Goal: Find specific page/section: Find specific page/section

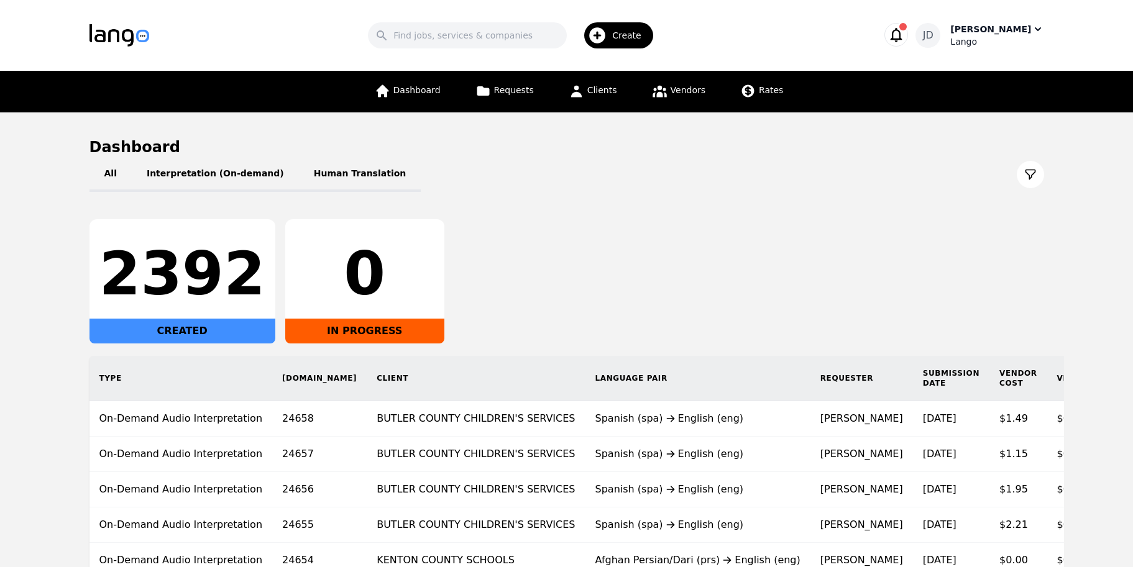
click at [982, 35] on div "[PERSON_NAME]" at bounding box center [990, 29] width 81 height 12
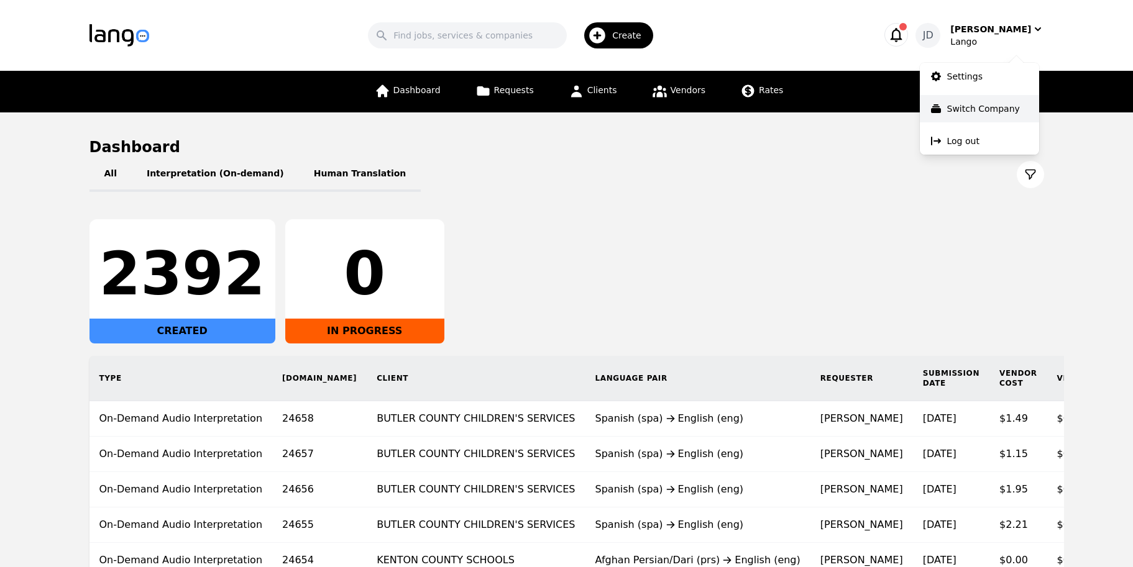
click at [957, 114] on p "Switch Company" at bounding box center [983, 109] width 73 height 12
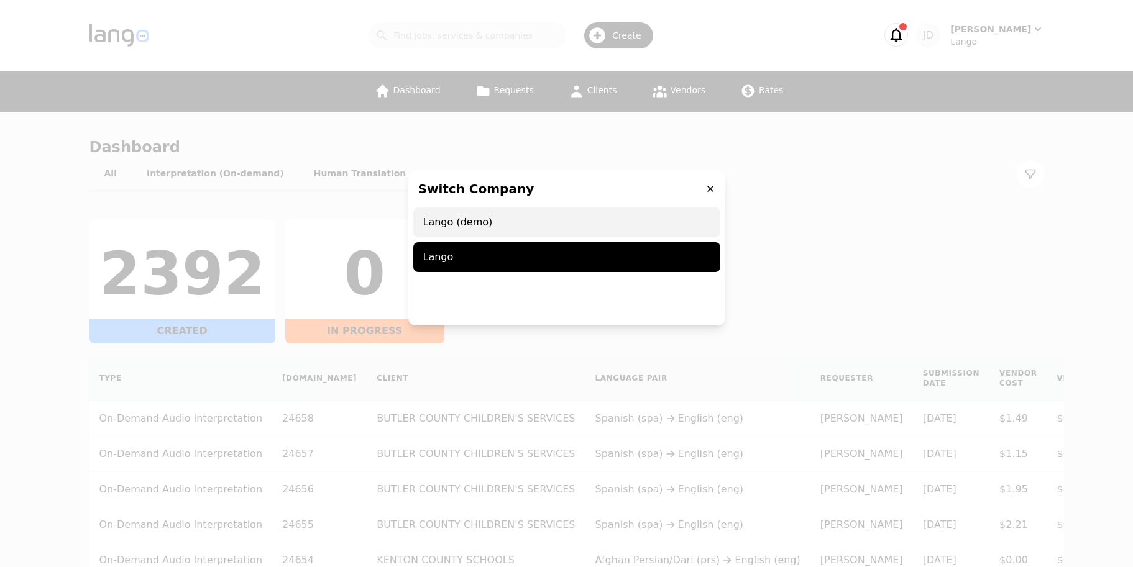
click at [472, 224] on span "Lango (demo)" at bounding box center [566, 222] width 307 height 30
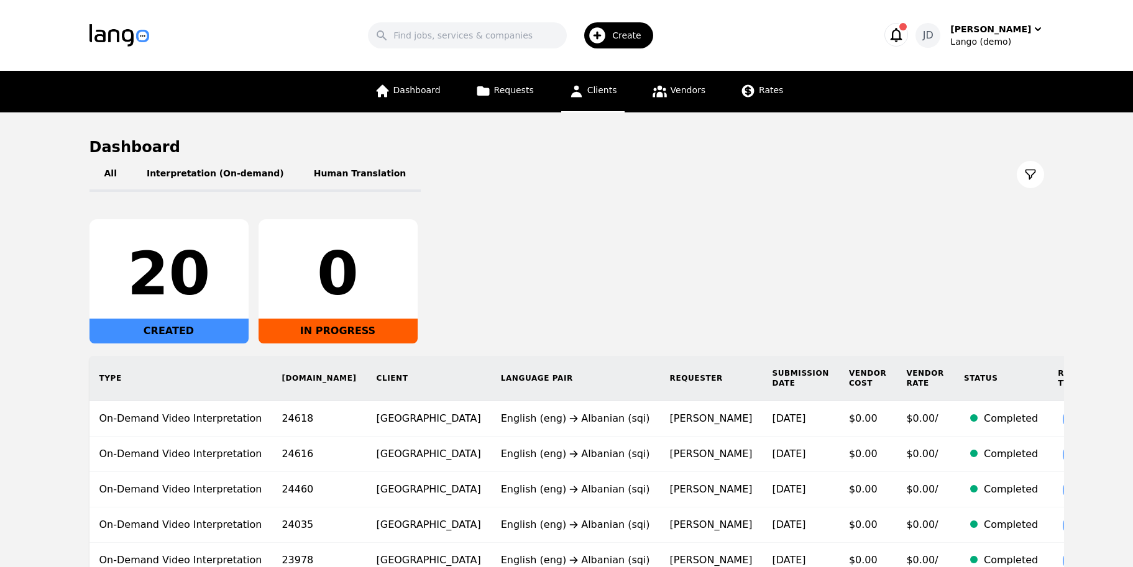
click at [614, 88] on span "Clients" at bounding box center [602, 90] width 30 height 10
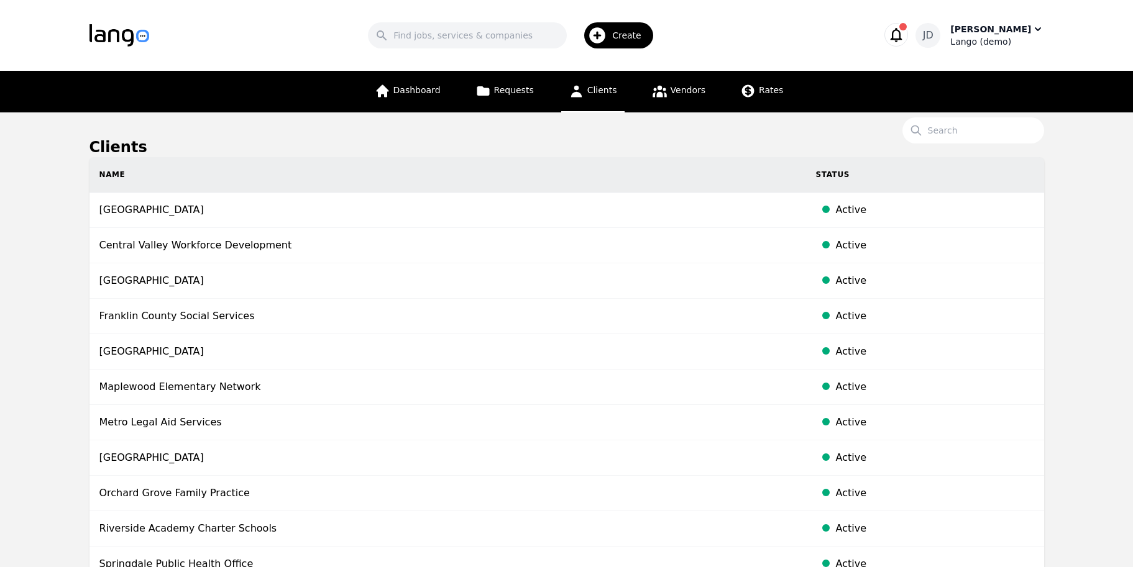
click at [996, 32] on div "[PERSON_NAME]" at bounding box center [990, 29] width 81 height 12
click at [967, 86] on link "Settings" at bounding box center [978, 76] width 119 height 27
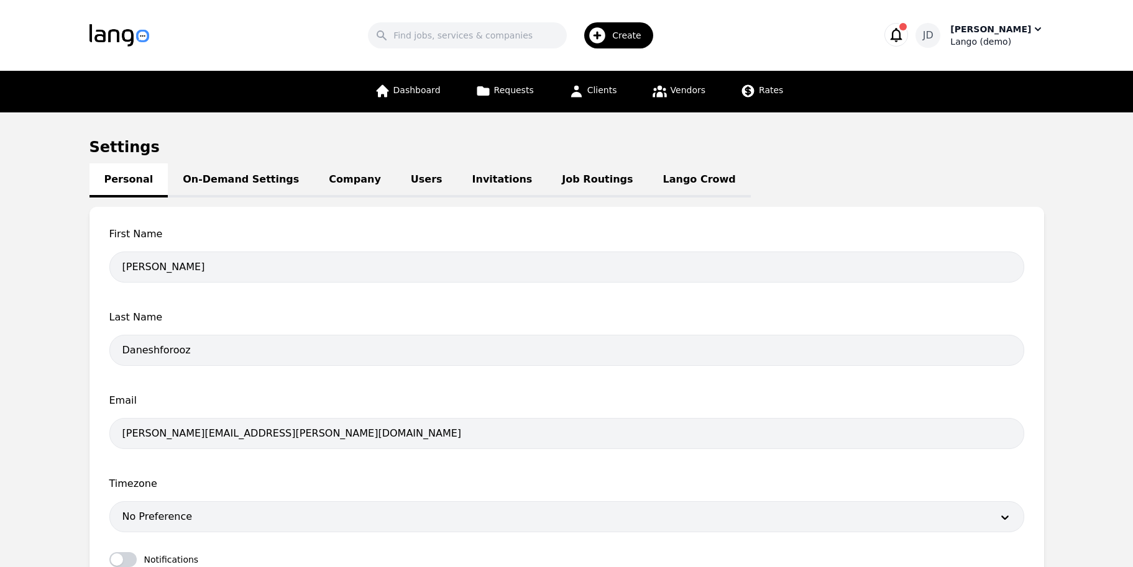
click at [975, 34] on div "[PERSON_NAME]" at bounding box center [990, 29] width 81 height 12
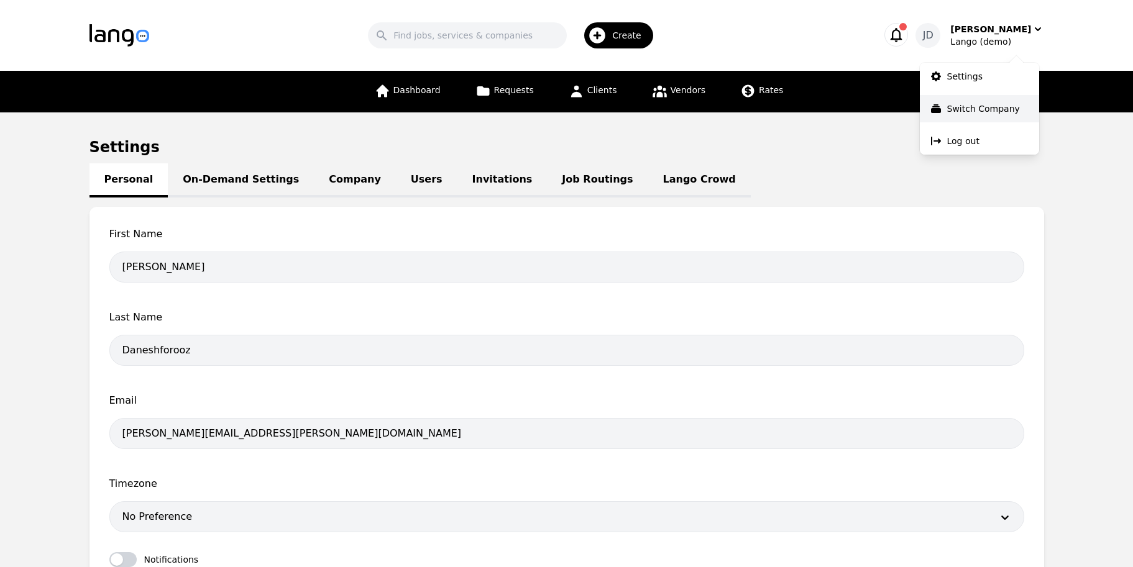
click at [985, 112] on p "Switch Company" at bounding box center [983, 109] width 73 height 12
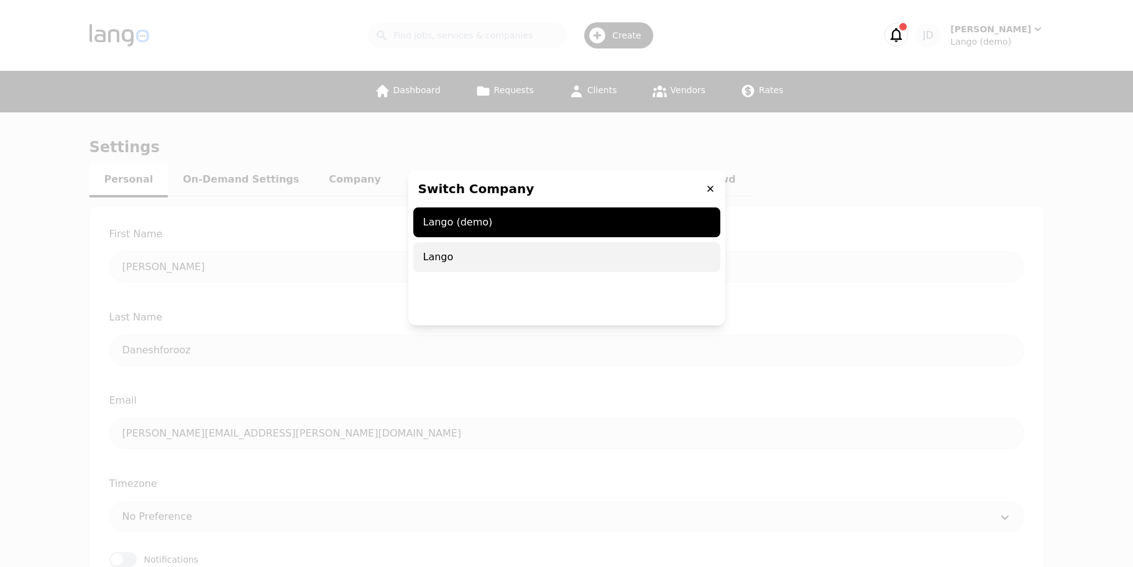
click at [465, 257] on span "Lango" at bounding box center [566, 257] width 307 height 30
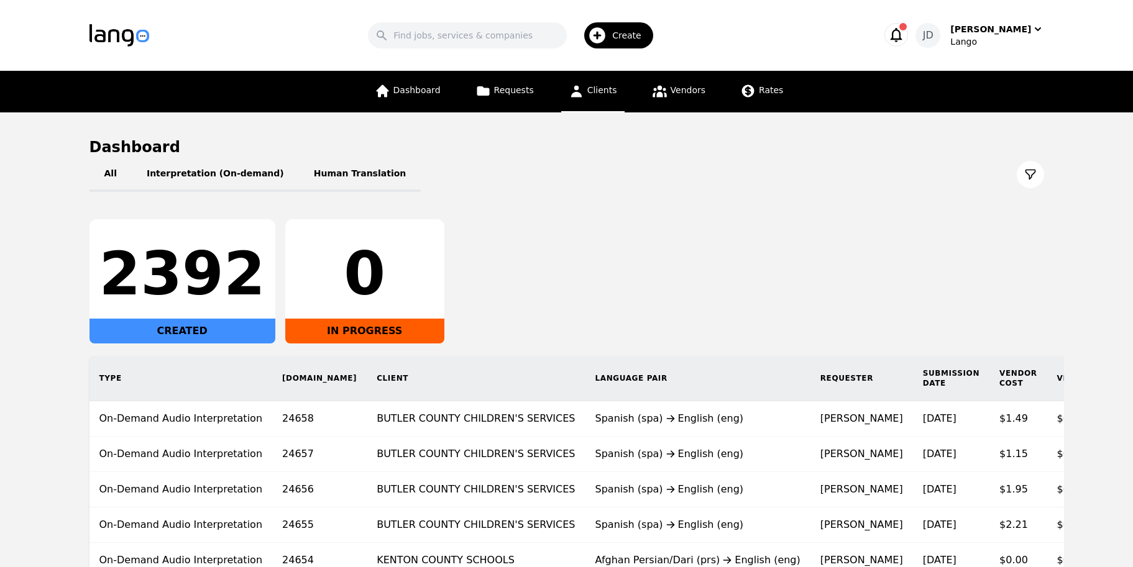
click at [588, 91] on span "Clients" at bounding box center [602, 90] width 30 height 10
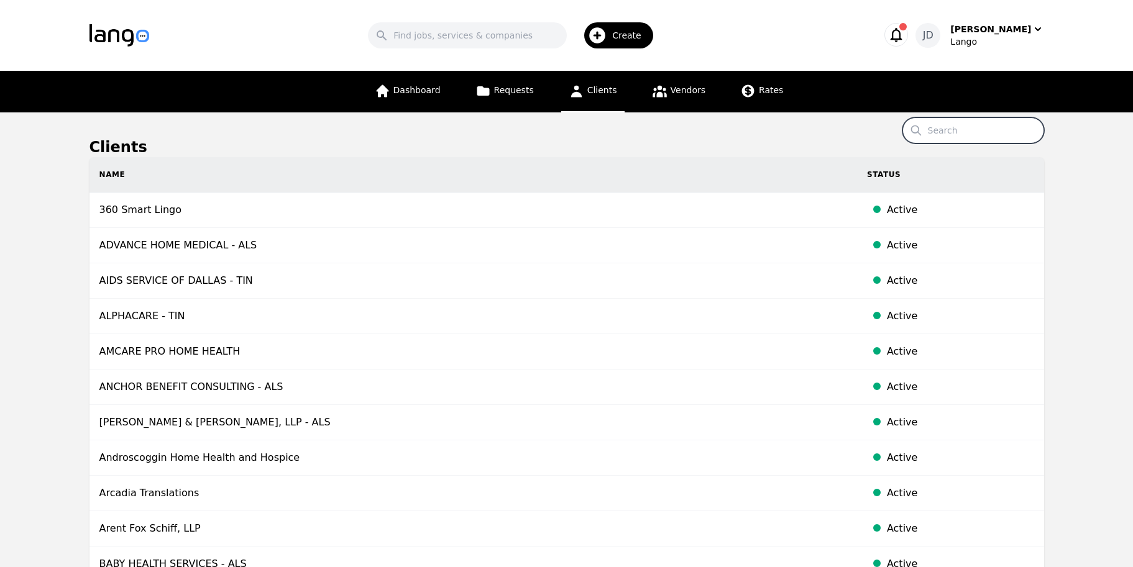
click at [951, 133] on input "Search" at bounding box center [973, 130] width 142 height 26
type input "lango client"
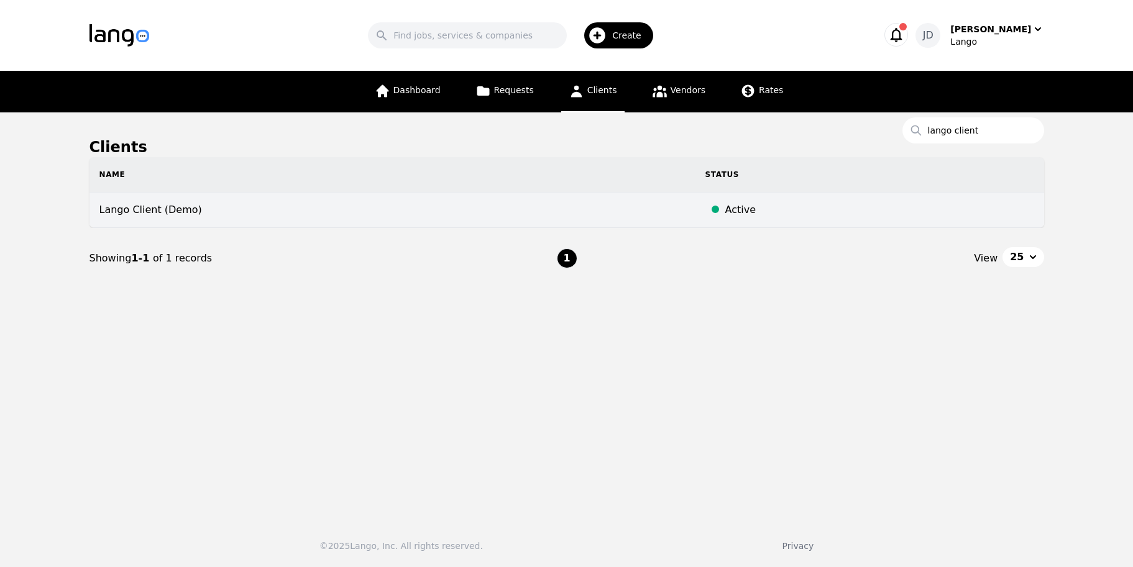
click at [310, 204] on td "Lango Client (Demo)" at bounding box center [392, 210] width 606 height 35
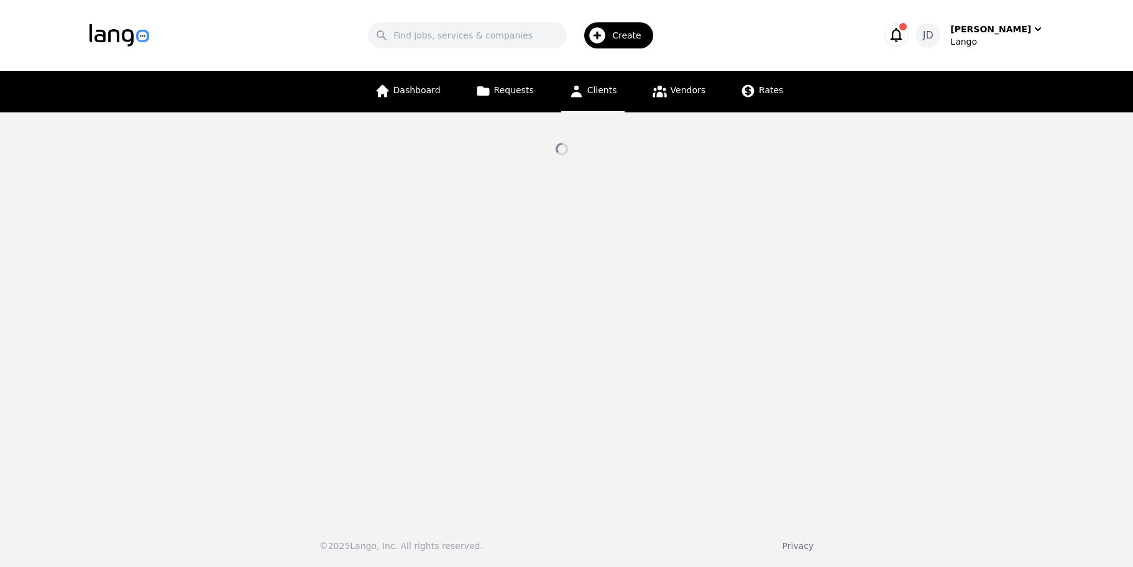
select select "active"
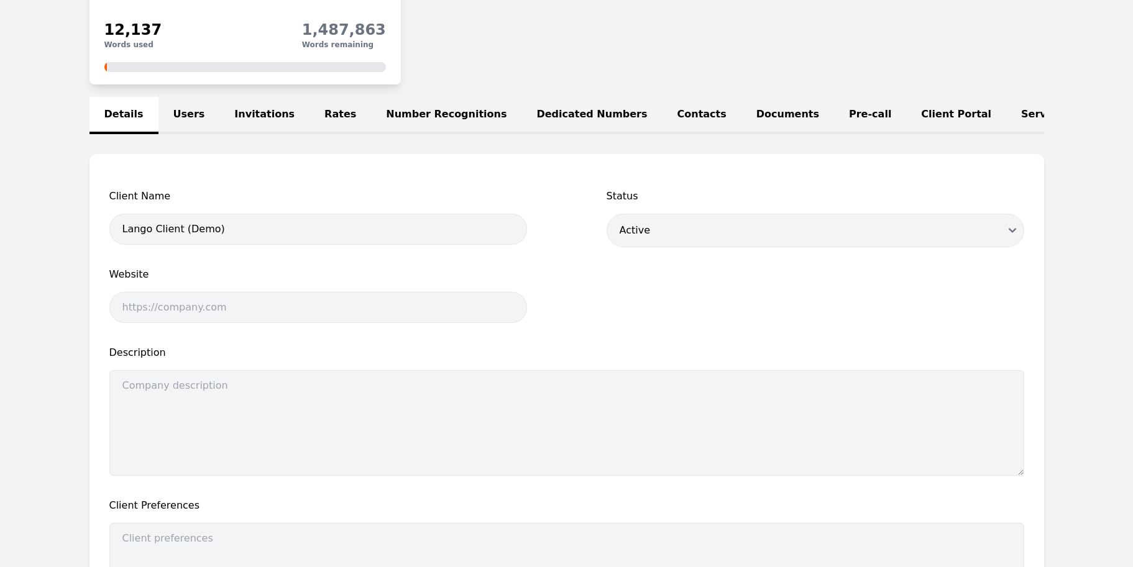
scroll to position [203, 0]
click at [1006, 116] on link "Service Lines" at bounding box center [1058, 114] width 104 height 37
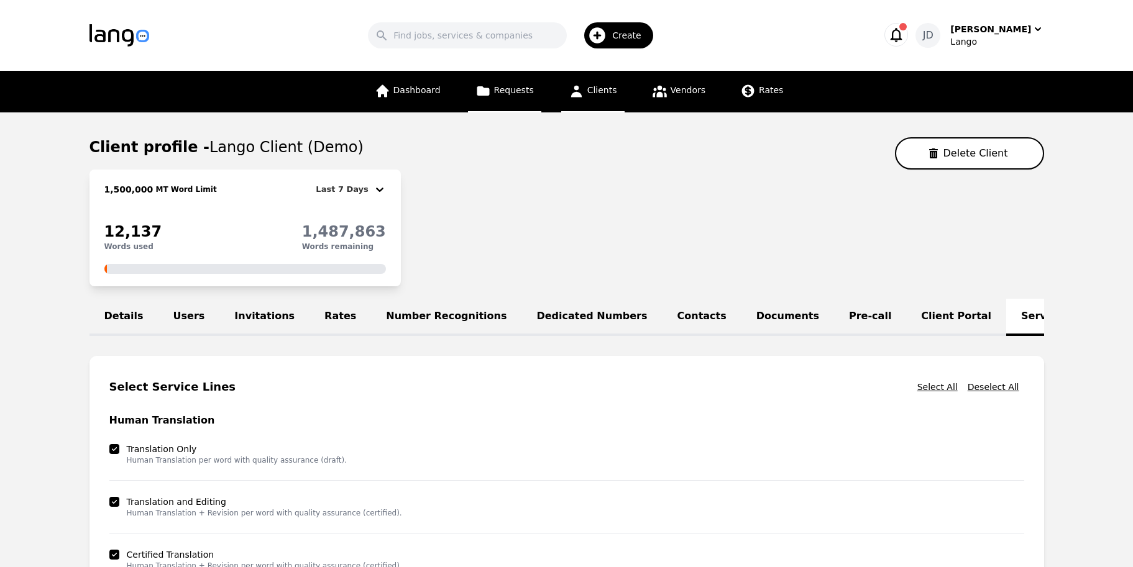
click at [518, 99] on link "Requests" at bounding box center [504, 92] width 73 height 42
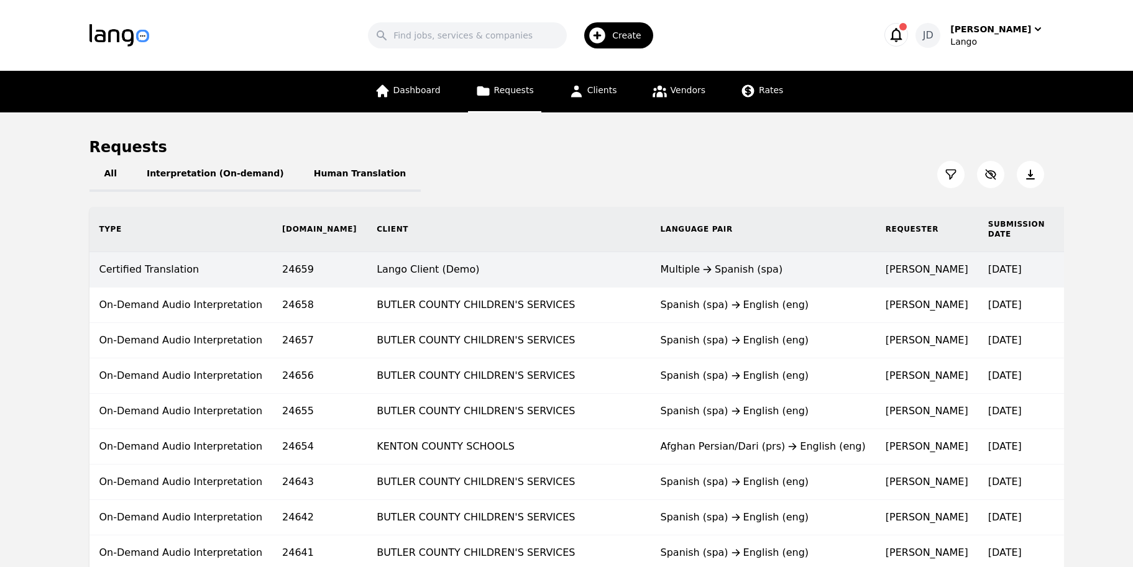
click at [381, 268] on td "Lango Client (Demo)" at bounding box center [508, 269] width 283 height 35
